Goal: Use online tool/utility

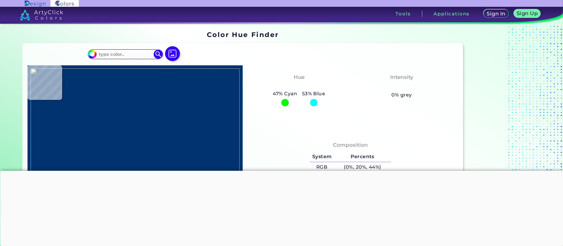
type input "#0f90e6"
type input "#0F90E6"
type input "#fae87f"
type input "#FAE87F"
type input "#faefa6"
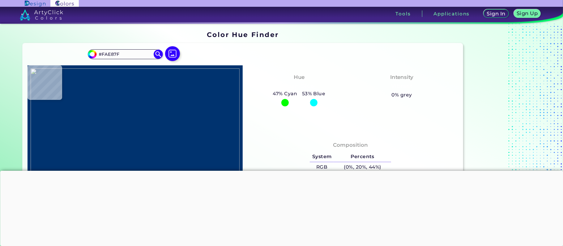
type input "#FAEFA6"
type input "#f7da48"
type input "#F7DA48"
type input "#0f90e6"
type input "#0F90E6"
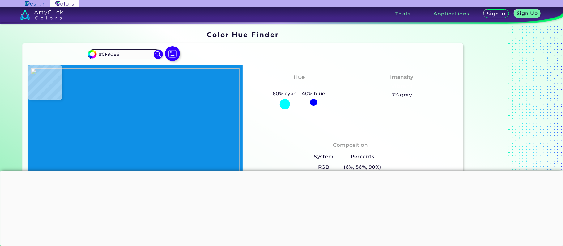
type input "#1a94e6"
type input "#1A94E6"
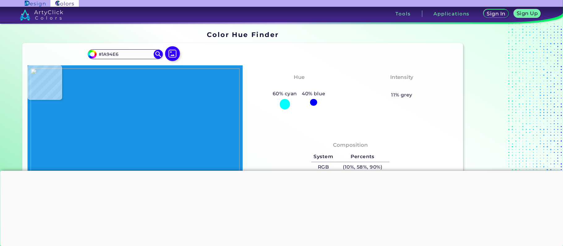
click at [76, 116] on img at bounding box center [135, 151] width 209 height 164
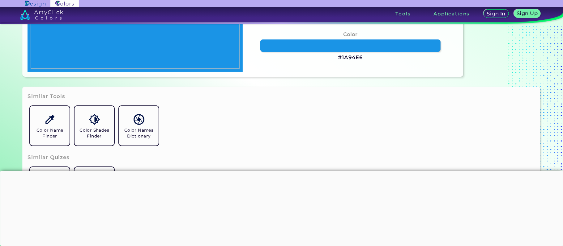
scroll to position [165, 0]
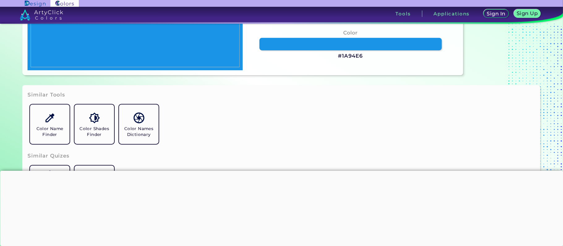
click at [295, 40] on link at bounding box center [350, 44] width 182 height 12
